Goal: Navigation & Orientation: Understand site structure

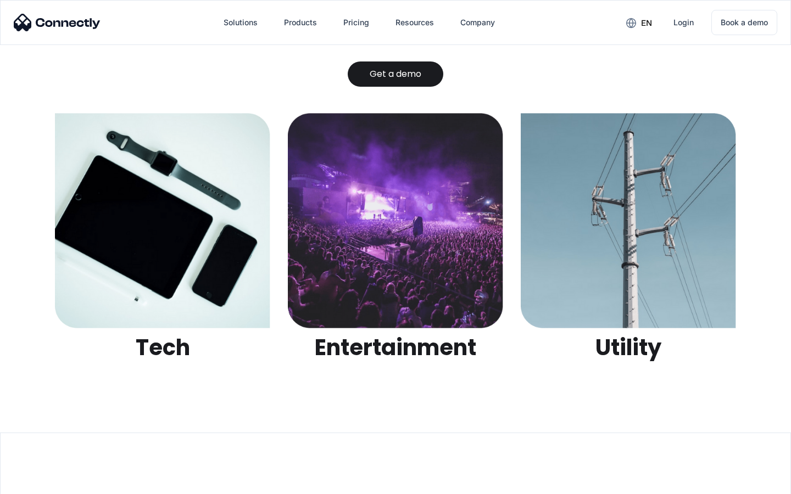
scroll to position [3464, 0]
